Goal: Understand site structure: Understand site structure

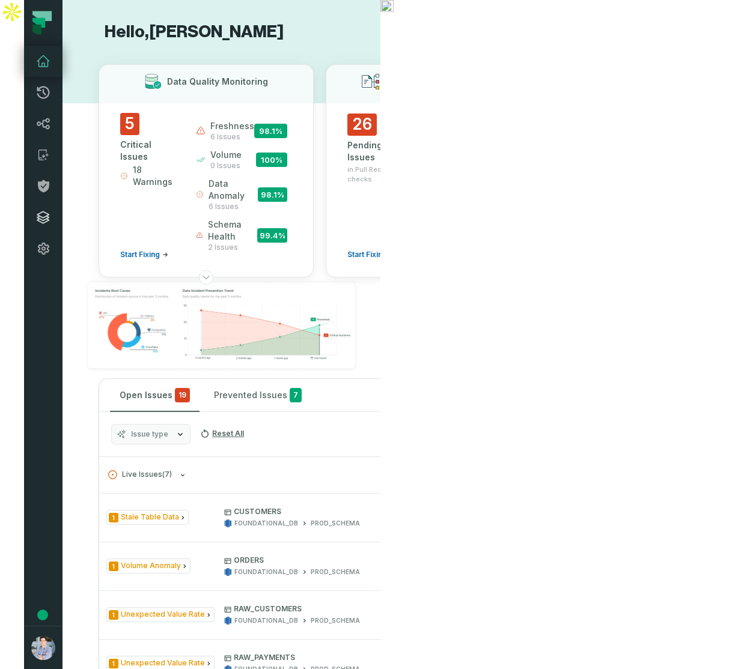
click at [37, 219] on icon at bounding box center [43, 217] width 12 height 12
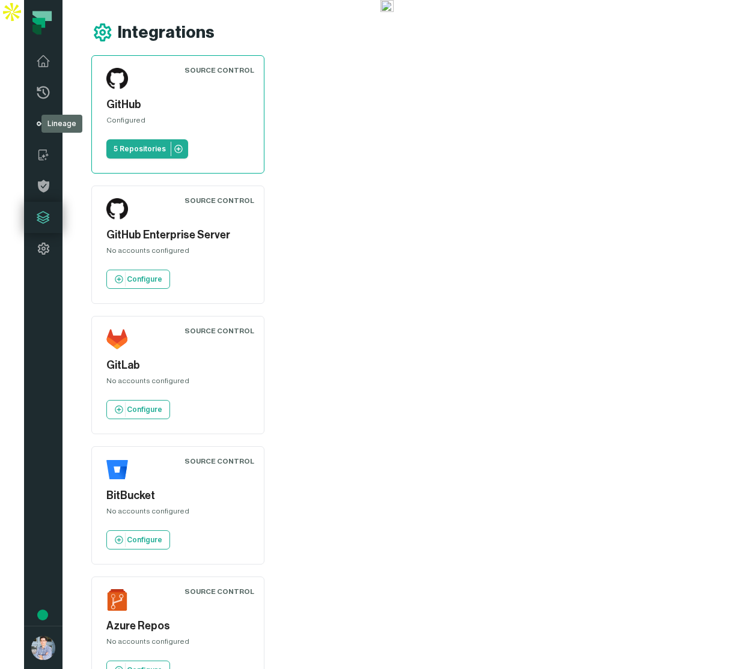
click at [36, 123] on icon at bounding box center [43, 124] width 14 height 14
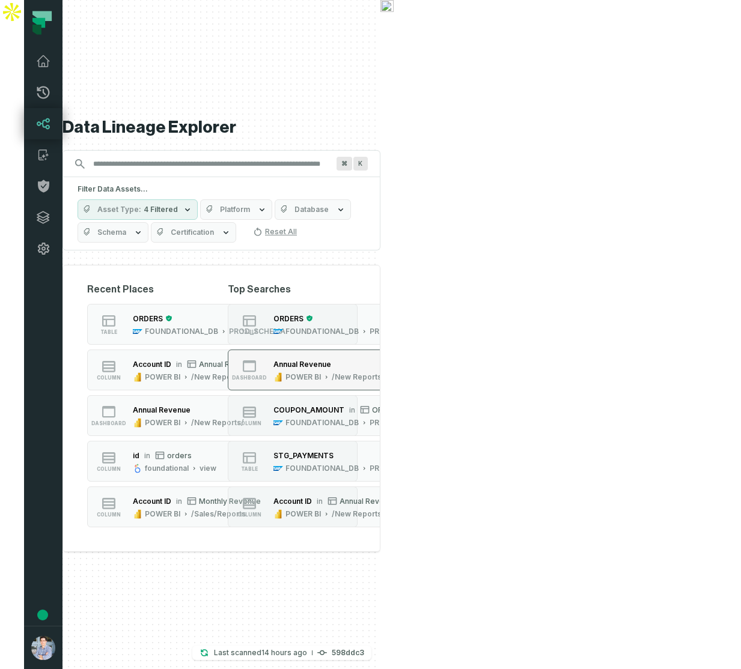
click at [329, 374] on icon "button" at bounding box center [326, 377] width 6 height 6
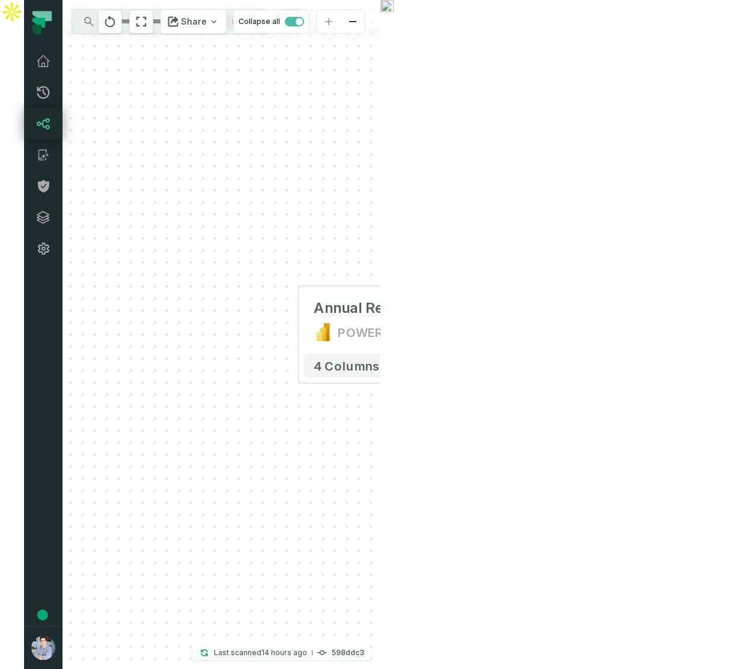
click at [269, 324] on div "+ Annual Revenue POWER BI /New Reports/ 4 columns" at bounding box center [221, 334] width 318 height 669
click at [287, 324] on button "+" at bounding box center [298, 320] width 22 height 22
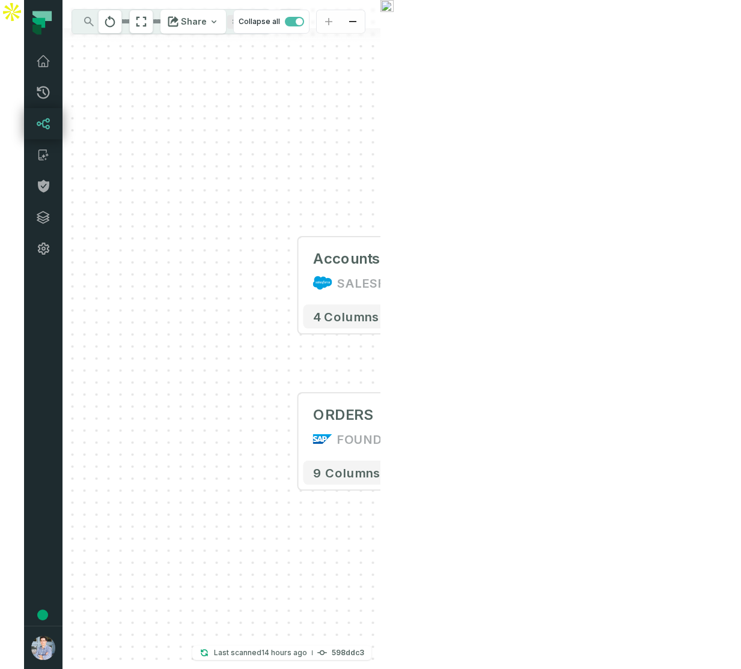
click at [132, 25] on input "Discovery Provider cmdk menu" at bounding box center [160, 21] width 131 height 19
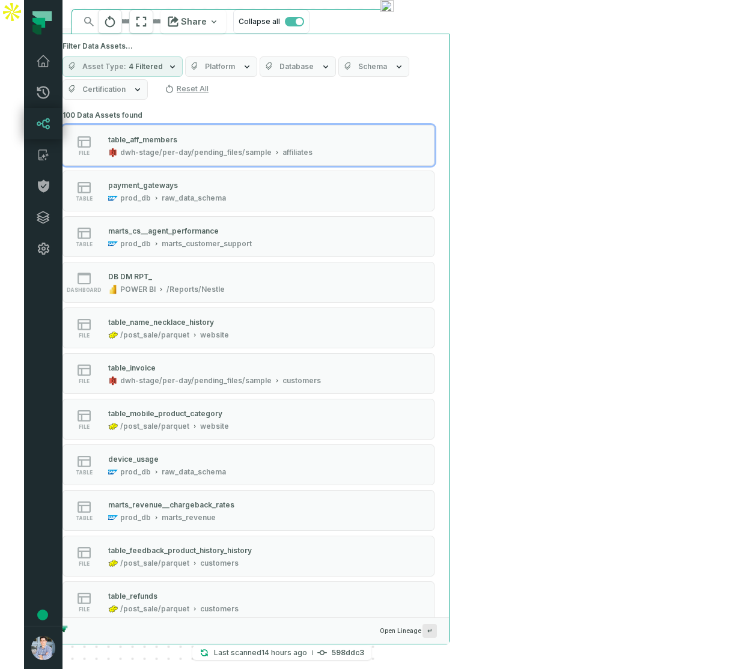
click at [380, 72] on div "Accounts SALESFORCE + 4 columns + ORDERS FOUNDATIONAL_DB PROD_SCHEMA + 9 column…" at bounding box center [221, 334] width 318 height 669
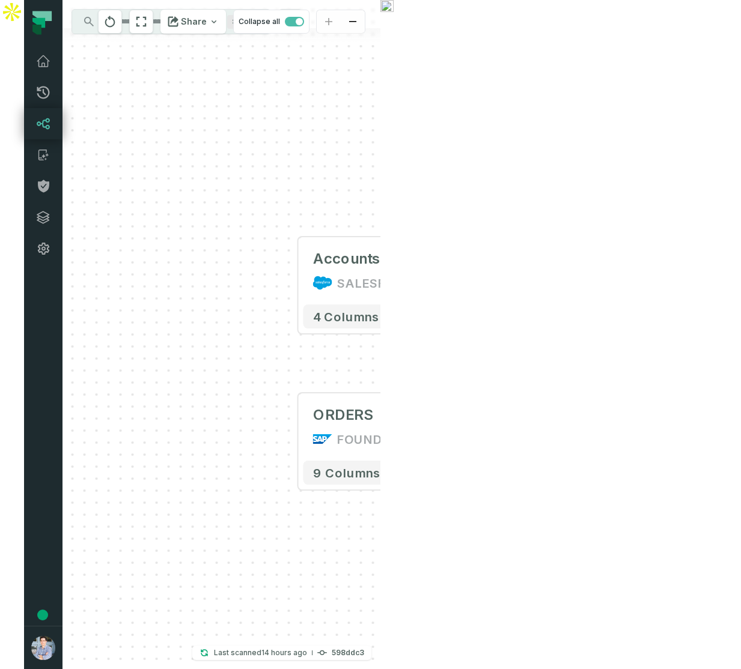
click at [24, 118] on link "Lineage" at bounding box center [43, 123] width 38 height 31
click at [36, 120] on icon at bounding box center [43, 124] width 14 height 14
click at [36, 121] on icon at bounding box center [43, 124] width 14 height 14
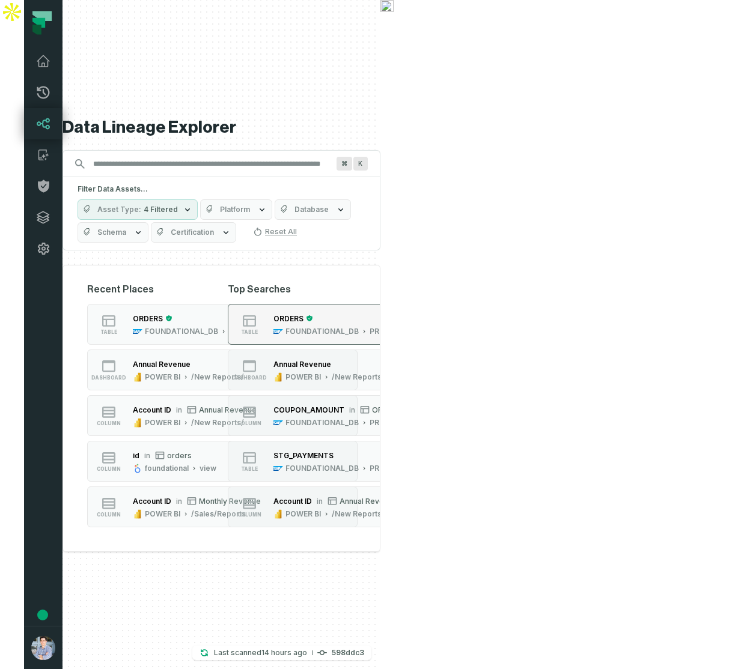
click at [426, 312] on div "ORDERS" at bounding box center [349, 318] width 153 height 12
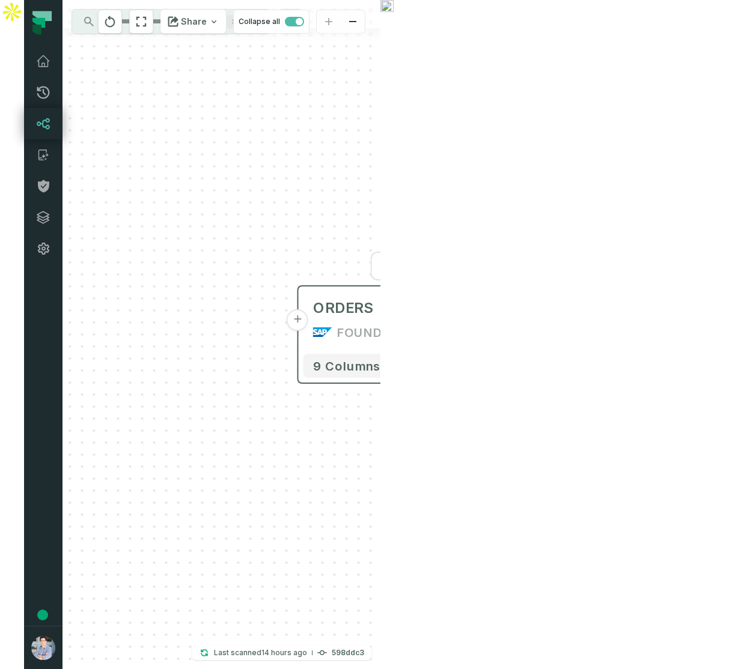
click at [519, 323] on button "+" at bounding box center [530, 320] width 22 height 22
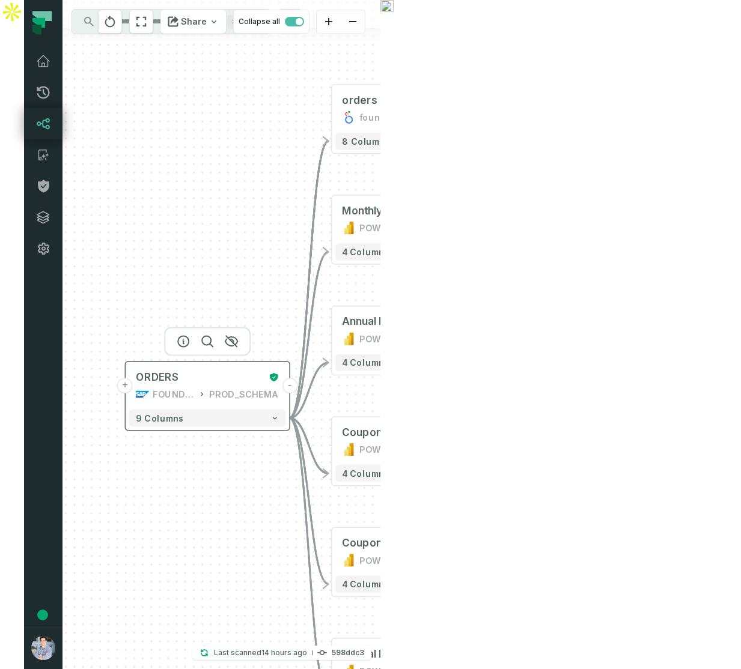
click at [117, 384] on button "+" at bounding box center [125, 386] width 16 height 16
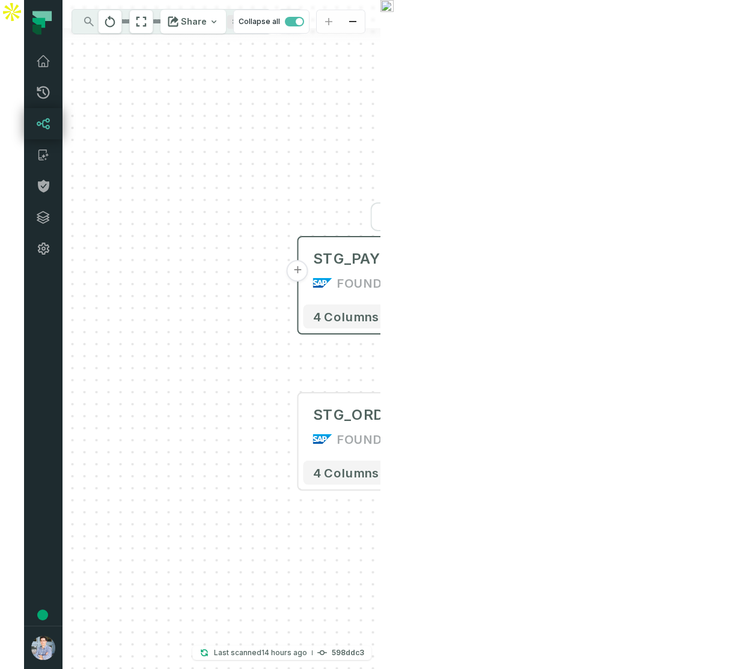
click at [287, 269] on button "+" at bounding box center [298, 271] width 22 height 22
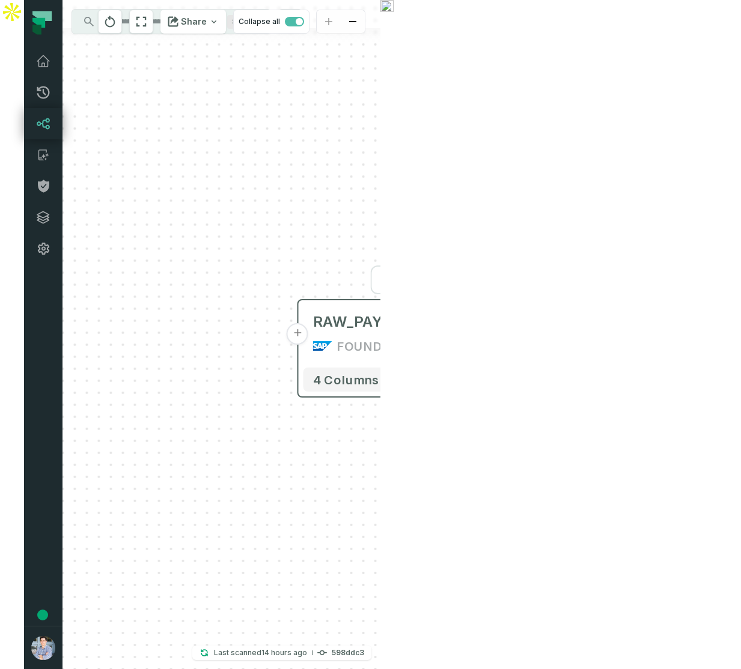
click at [287, 332] on button "+" at bounding box center [298, 334] width 22 height 22
click at [287, 341] on button "+" at bounding box center [298, 335] width 22 height 22
click at [287, 334] on button "+" at bounding box center [298, 335] width 22 height 22
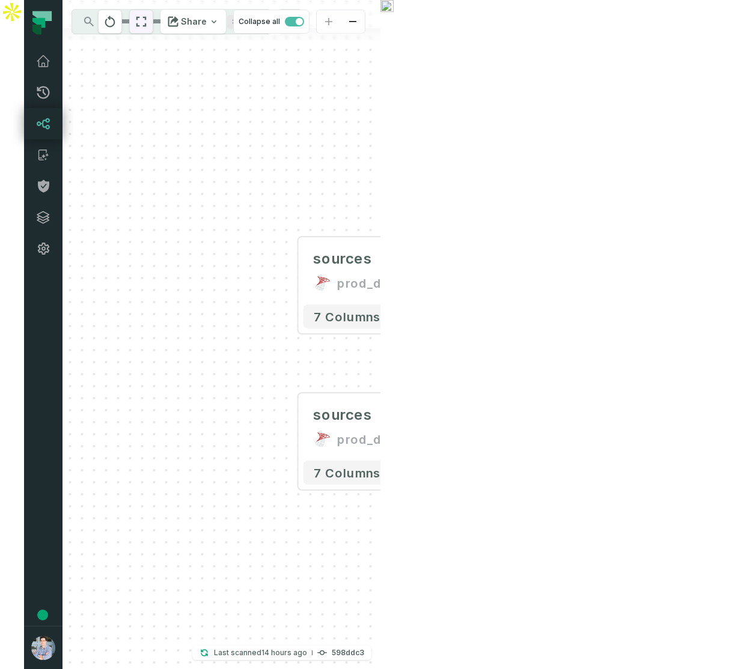
click at [148, 21] on icon "reset" at bounding box center [141, 21] width 13 height 14
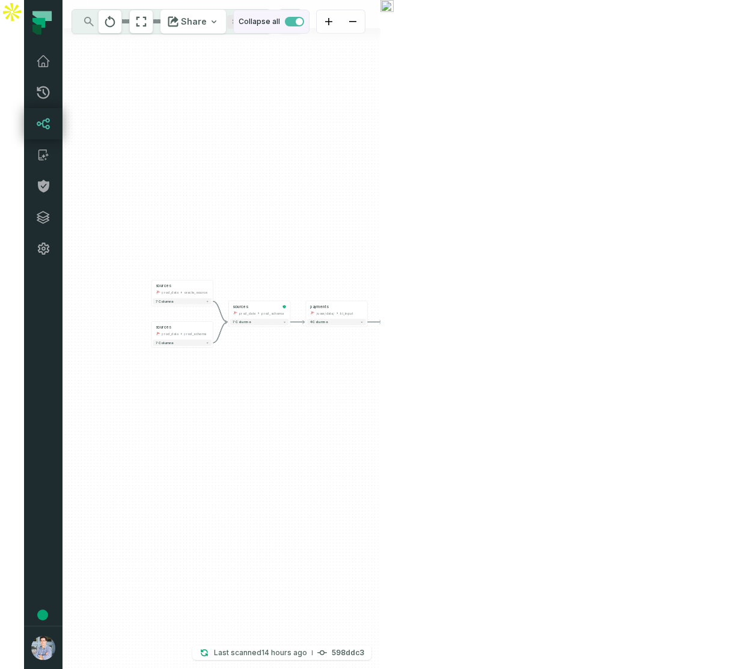
click at [304, 22] on span "button" at bounding box center [294, 22] width 19 height 10
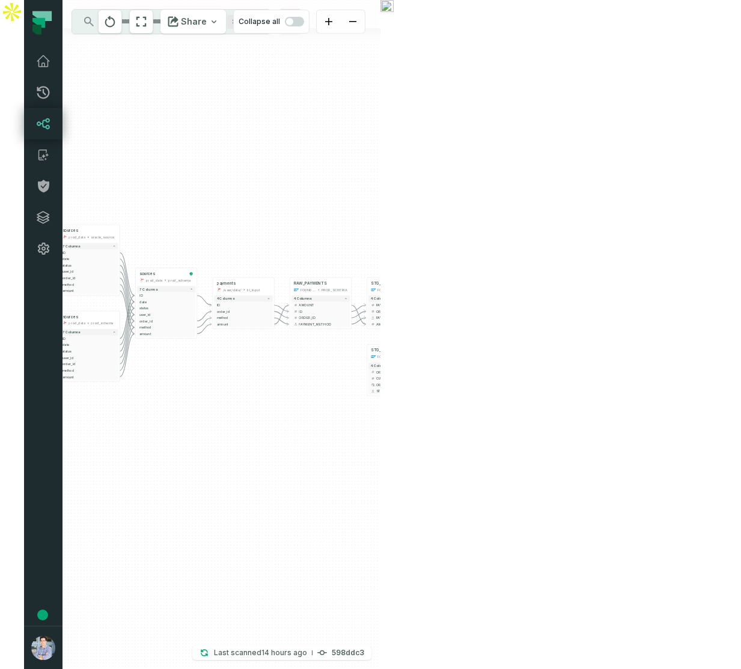
drag, startPoint x: 534, startPoint y: 163, endPoint x: 447, endPoint y: 108, distance: 103.2
click at [380, 108] on div "sources prod_data oracle_source - 7 columns ID - date - status - user_id - orde…" at bounding box center [221, 334] width 318 height 669
click at [341, 16] on button "zoom in" at bounding box center [329, 21] width 24 height 23
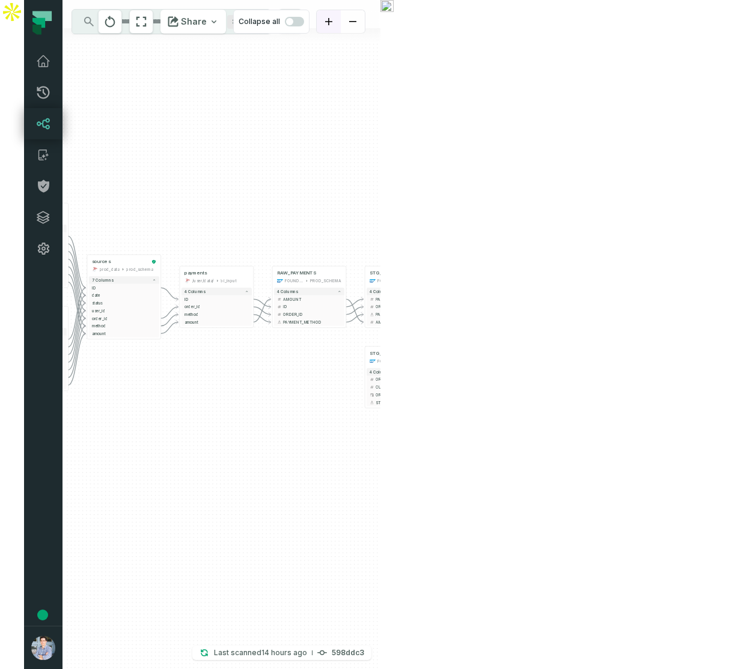
click at [341, 16] on button "zoom in" at bounding box center [329, 21] width 24 height 23
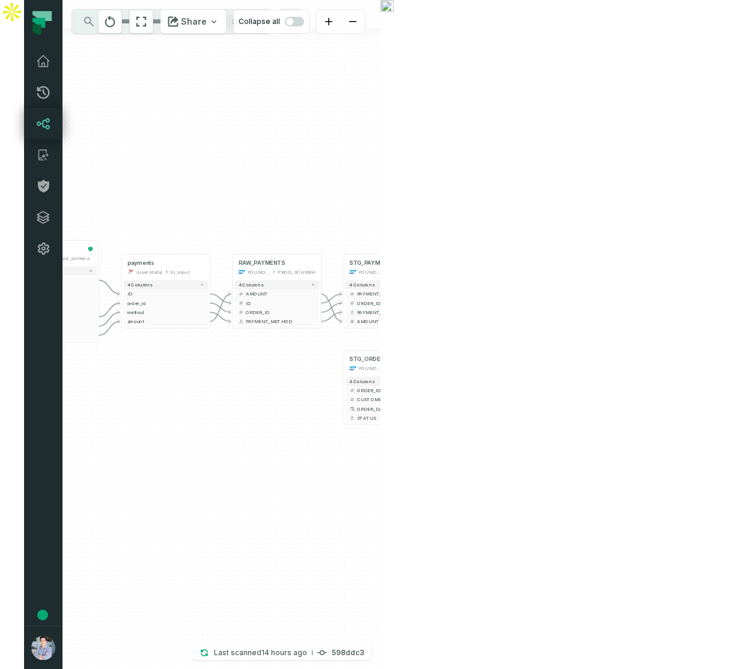
drag, startPoint x: 461, startPoint y: 132, endPoint x: 403, endPoint y: 142, distance: 59.9
click at [380, 142] on div "sources prod_data oracle_source - 7 columns ID - date - status - user_id - orde…" at bounding box center [221, 334] width 318 height 669
drag, startPoint x: 339, startPoint y: 206, endPoint x: 392, endPoint y: 192, distance: 55.4
click at [380, 192] on div "sources prod_data oracle_source - 7 columns ID - date - status - user_id - orde…" at bounding box center [221, 334] width 318 height 669
click at [643, 259] on icon at bounding box center [646, 257] width 7 height 7
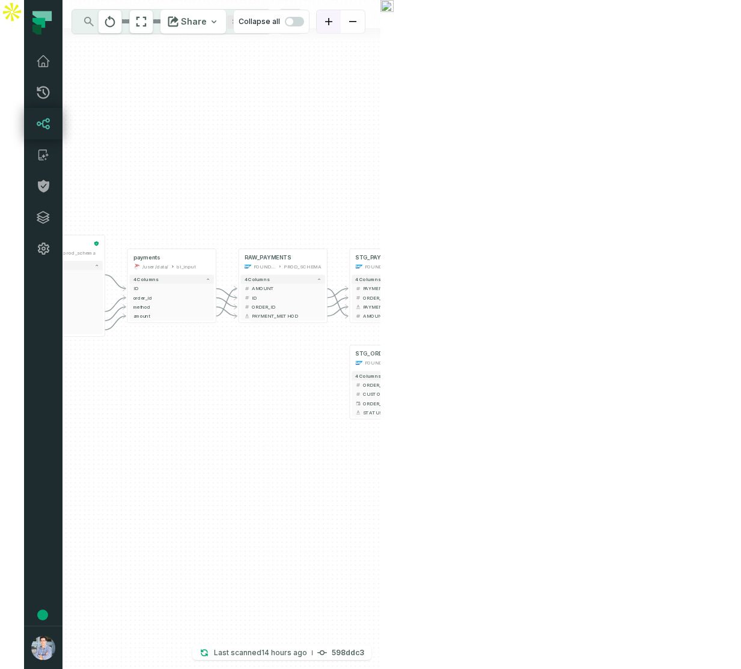
click at [341, 16] on button "zoom in" at bounding box center [329, 21] width 24 height 23
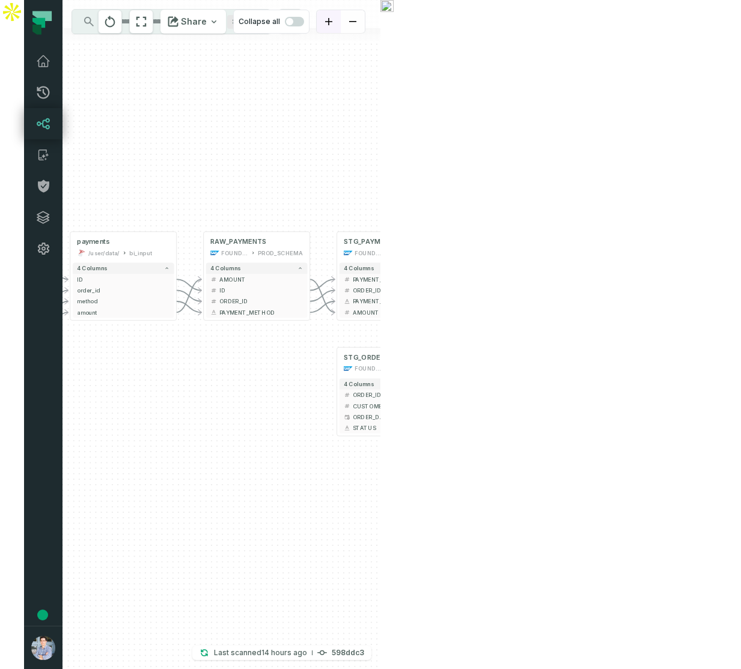
click at [341, 16] on button "zoom in" at bounding box center [329, 21] width 24 height 23
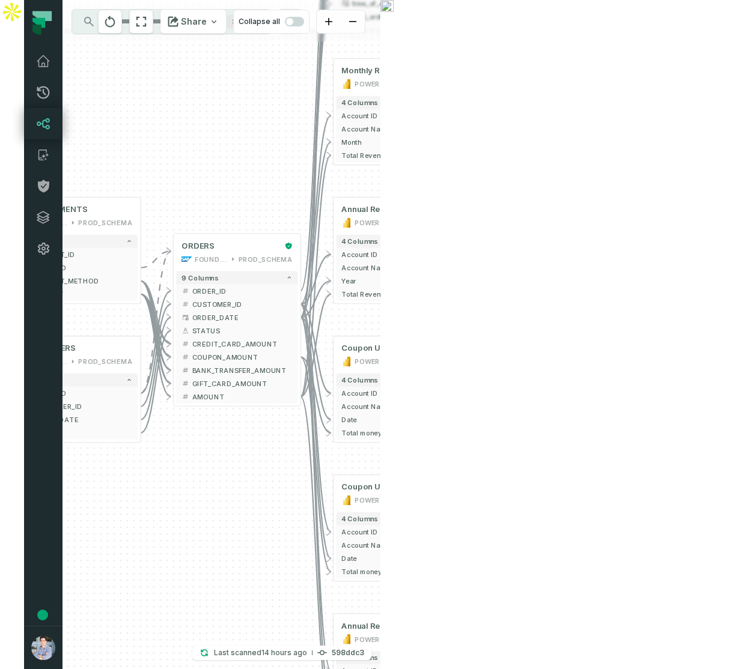
drag, startPoint x: 490, startPoint y: 194, endPoint x: 181, endPoint y: 181, distance: 309.1
click at [181, 181] on div "sources prod_data oracle_source - 7 columns ID - date - status - user_id - orde…" at bounding box center [221, 334] width 318 height 669
click at [391, 209] on div "Annual Revenue" at bounding box center [396, 210] width 111 height 11
click at [443, 253] on icon "button" at bounding box center [447, 255] width 8 height 8
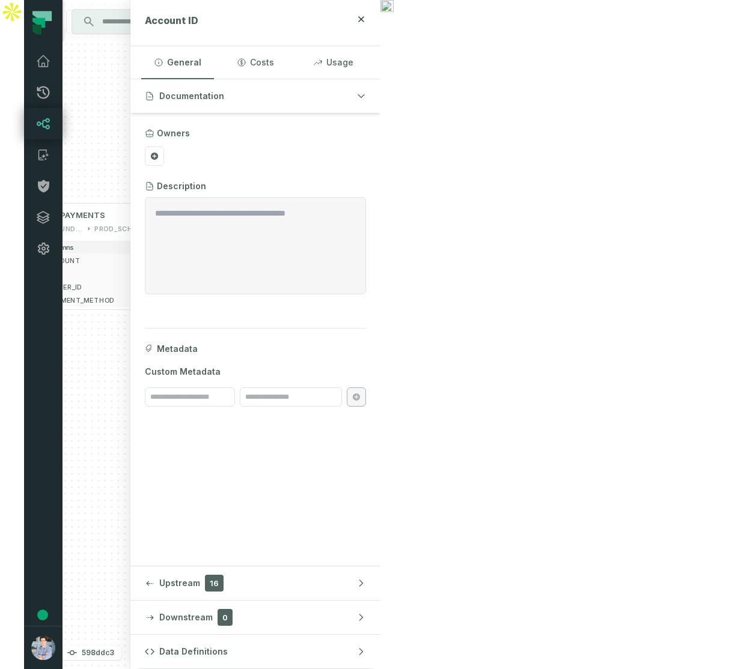
drag, startPoint x: 198, startPoint y: 502, endPoint x: 374, endPoint y: 508, distance: 176.7
click at [130, 508] on div "sources prod_data oracle_source - 7 columns ID - date - status - user_id - orde…" at bounding box center [96, 334] width 68 height 669
click at [24, 169] on link "Catalog" at bounding box center [43, 154] width 38 height 31
click at [38, 160] on icon at bounding box center [42, 155] width 8 height 11
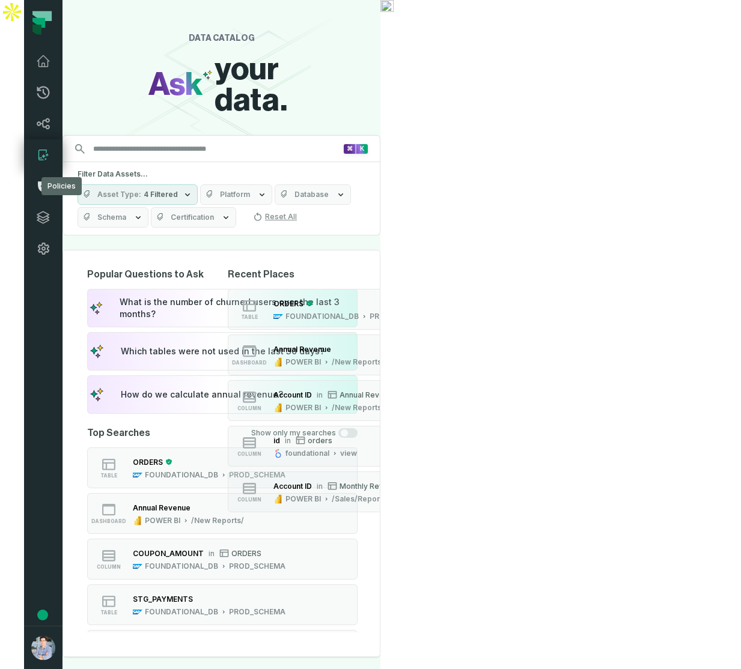
click at [36, 181] on icon at bounding box center [43, 186] width 14 height 14
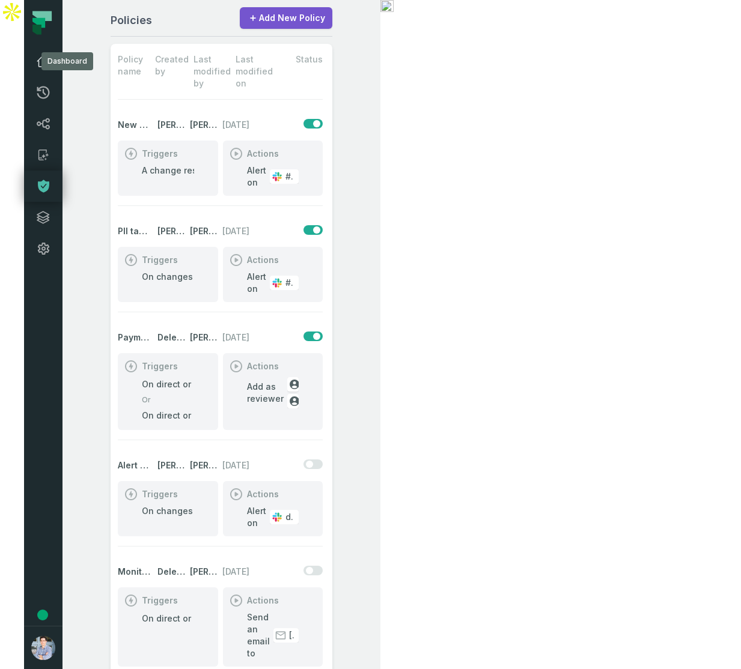
click at [36, 61] on icon at bounding box center [43, 61] width 14 height 14
